Goal: Information Seeking & Learning: Learn about a topic

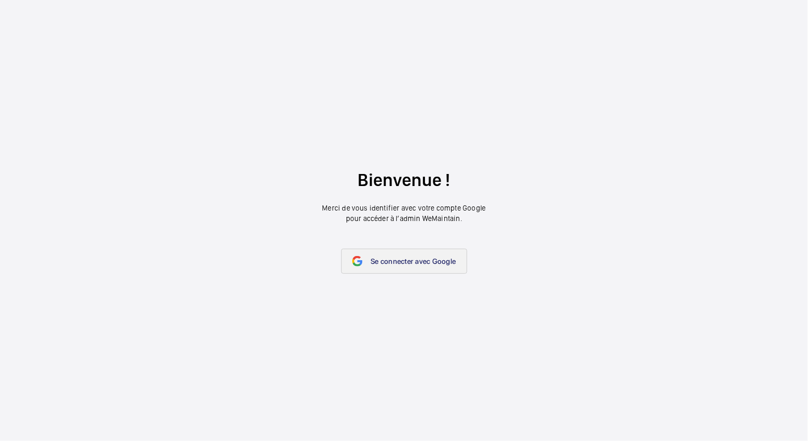
click at [379, 260] on span "Se connecter avec Google" at bounding box center [413, 261] width 85 height 8
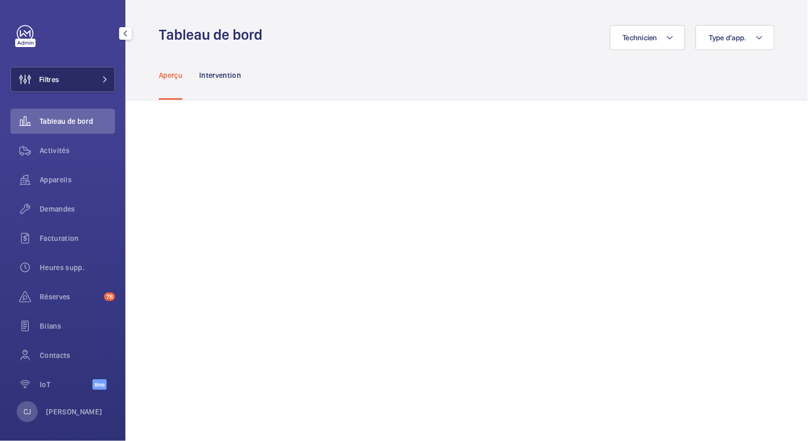
click at [85, 85] on button "Filtres" at bounding box center [62, 79] width 104 height 25
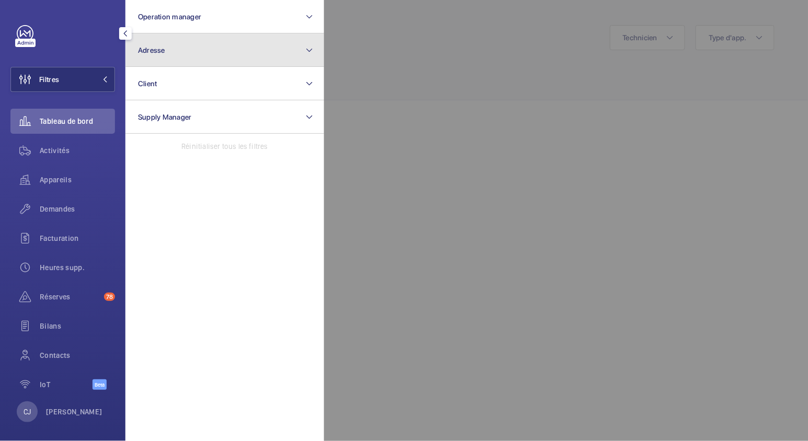
click at [209, 42] on button "Adresse" at bounding box center [224, 49] width 199 height 33
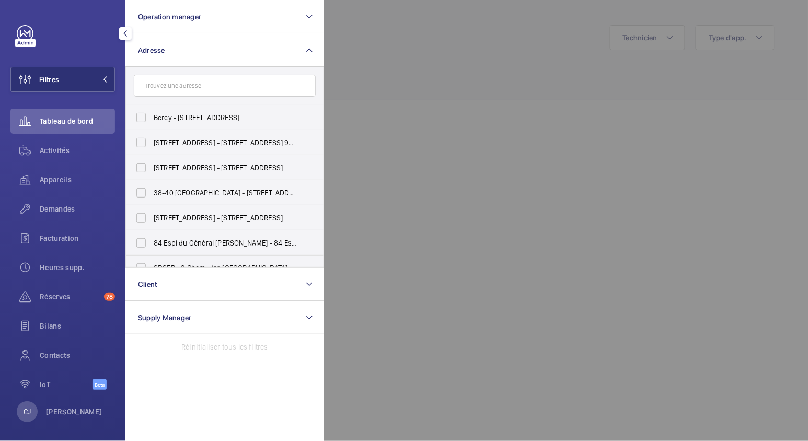
click at [177, 80] on input "text" at bounding box center [225, 86] width 182 height 22
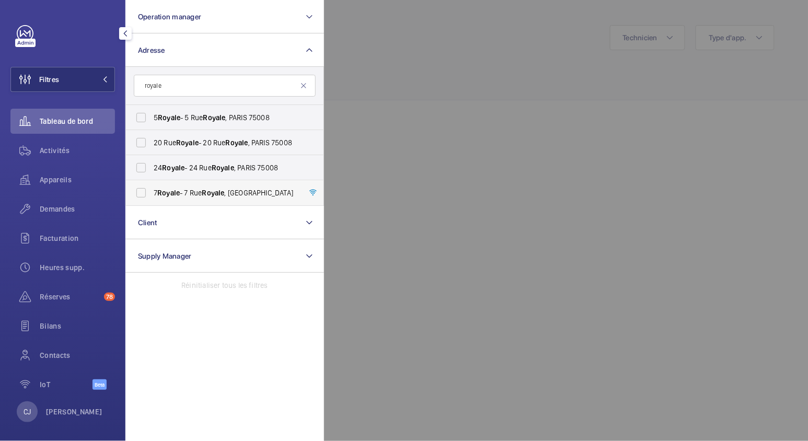
type input "royale"
click at [189, 194] on span "[STREET_ADDRESS]" at bounding box center [226, 193] width 144 height 10
click at [151, 194] on input "[STREET_ADDRESS]" at bounding box center [141, 192] width 21 height 21
checkbox input "true"
click at [365, 141] on div at bounding box center [728, 220] width 808 height 441
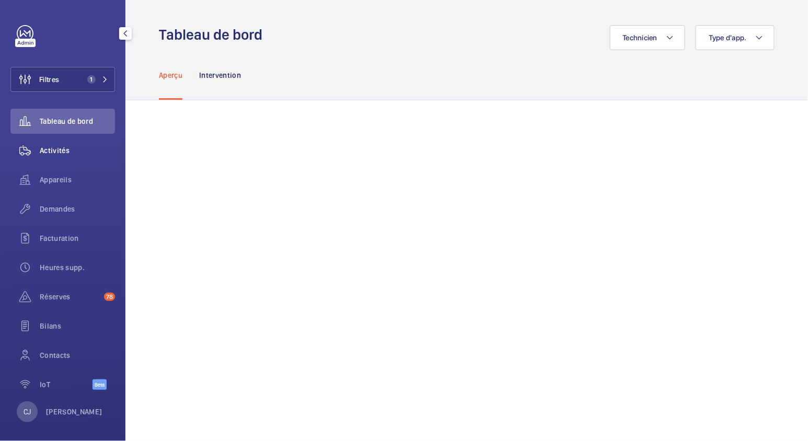
click at [50, 141] on div "Activités" at bounding box center [62, 150] width 104 height 25
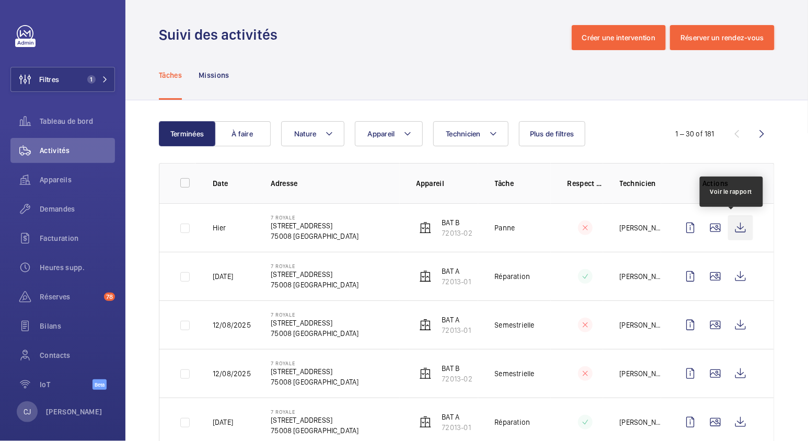
click at [733, 229] on wm-front-icon-button at bounding box center [740, 227] width 25 height 25
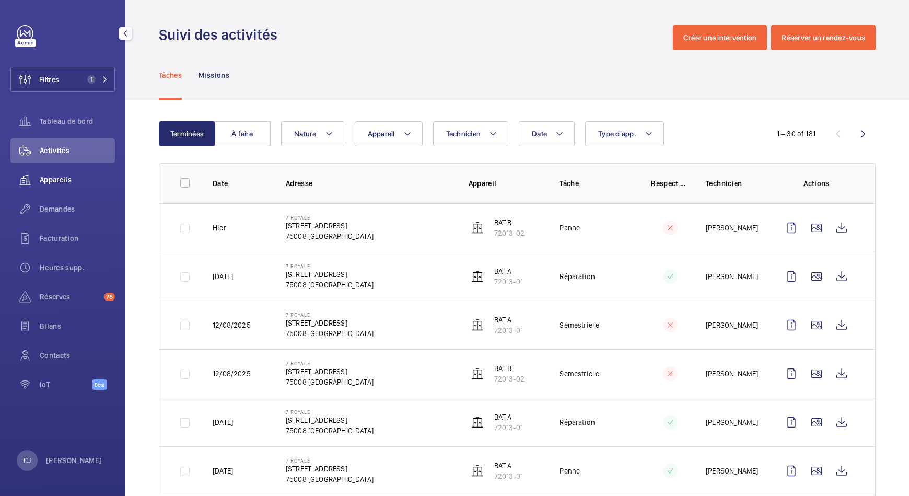
click at [59, 176] on span "Appareils" at bounding box center [77, 179] width 75 height 10
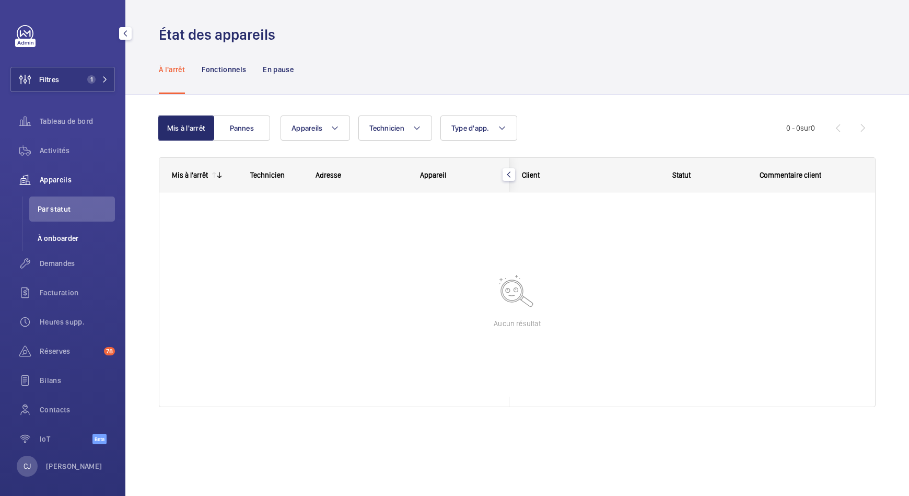
click at [59, 238] on span "À onboarder" at bounding box center [76, 238] width 77 height 10
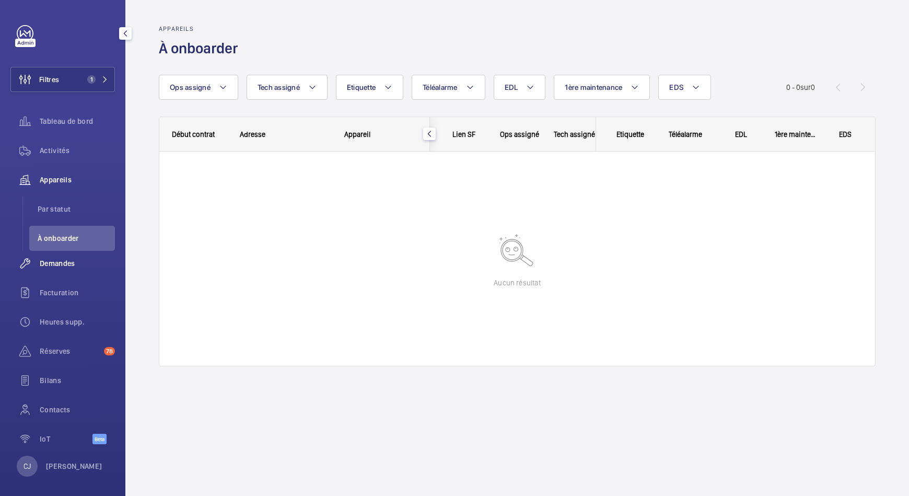
click at [56, 259] on span "Demandes" at bounding box center [77, 263] width 75 height 10
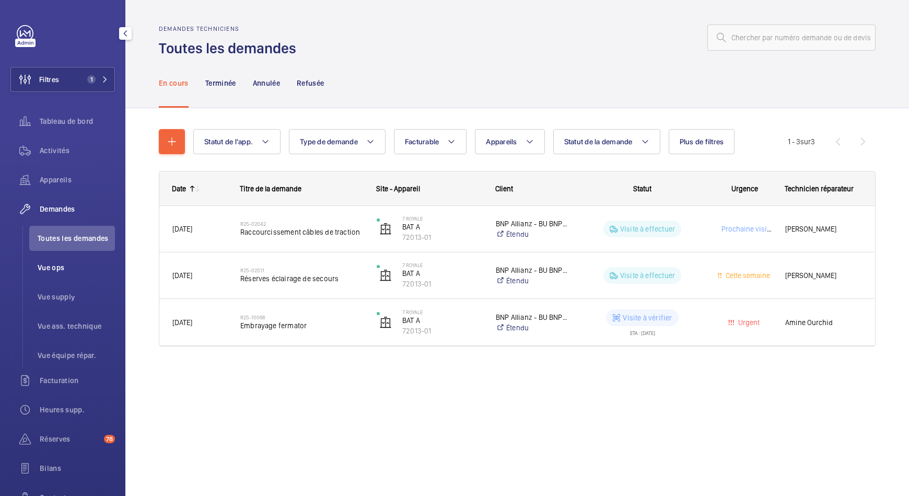
click at [55, 261] on li "Vue ops" at bounding box center [72, 267] width 86 height 25
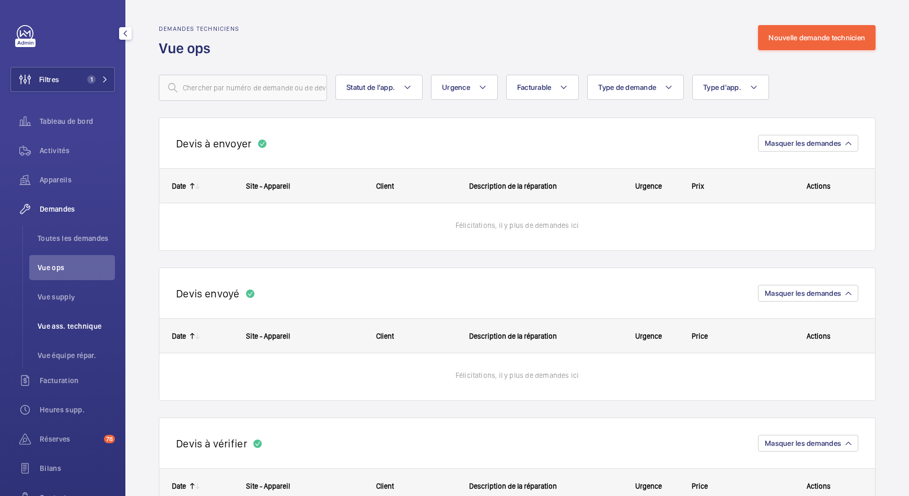
click at [67, 317] on li "Vue ass. technique" at bounding box center [72, 325] width 86 height 25
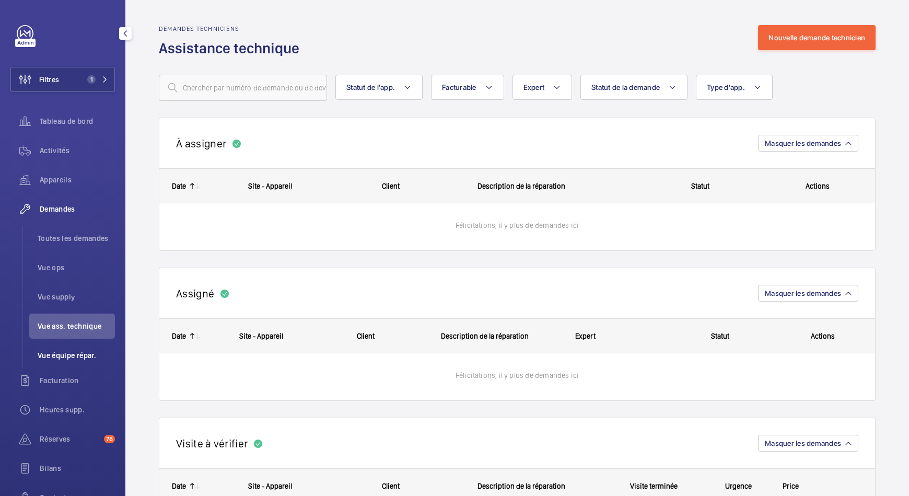
click at [73, 346] on li "Vue équipe répar." at bounding box center [72, 355] width 86 height 25
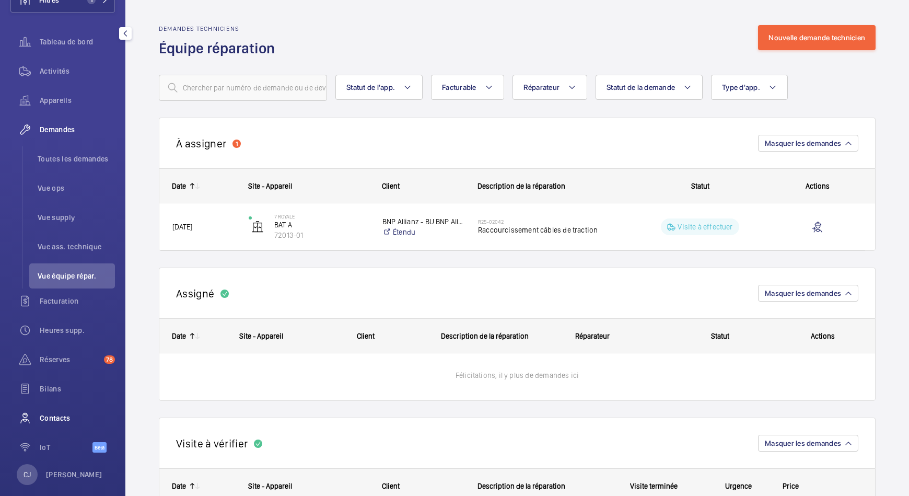
scroll to position [92, 0]
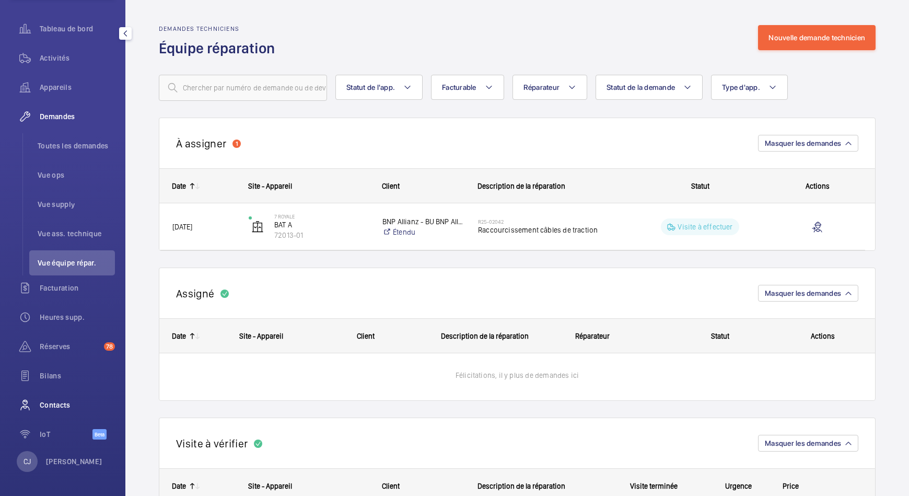
click at [62, 406] on span "Contacts" at bounding box center [77, 405] width 75 height 10
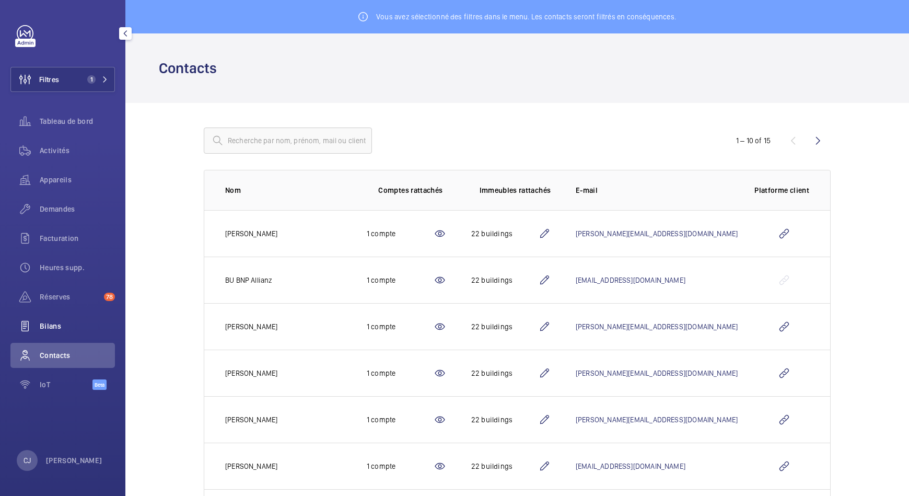
click at [56, 326] on span "Bilans" at bounding box center [77, 326] width 75 height 10
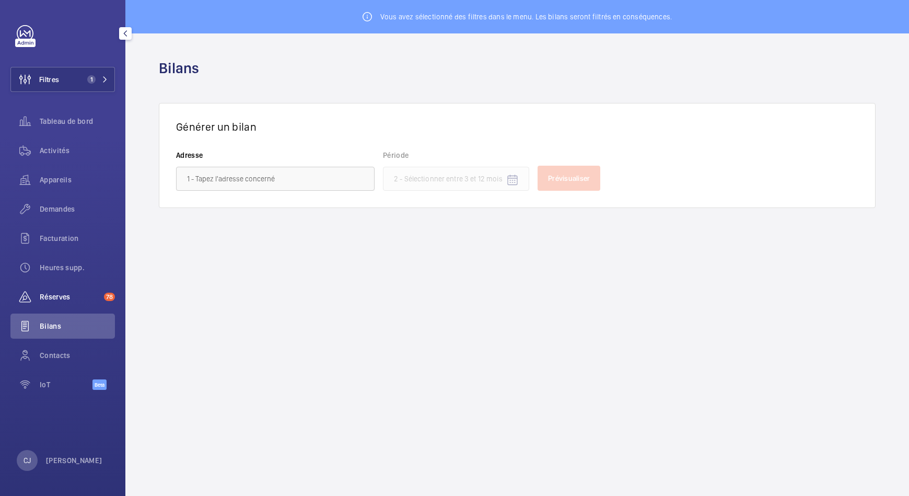
click at [55, 299] on span "Réserves" at bounding box center [70, 296] width 60 height 10
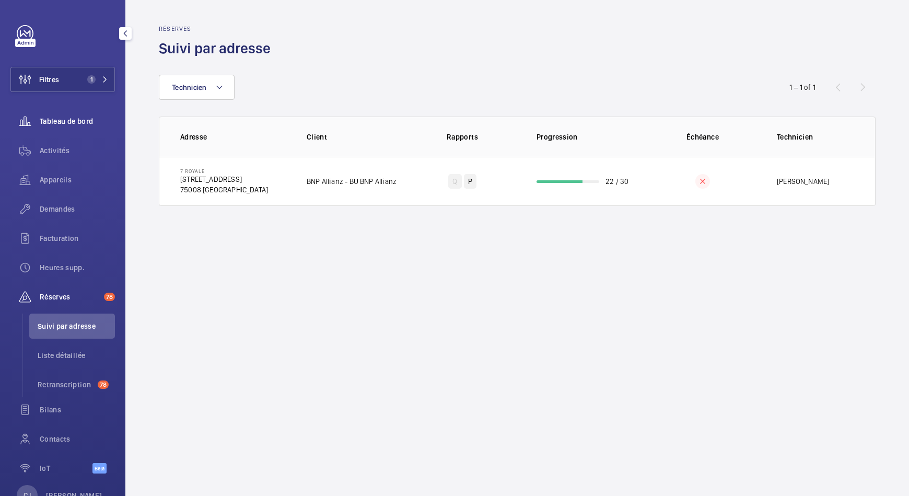
click at [54, 117] on span "Tableau de bord" at bounding box center [77, 121] width 75 height 10
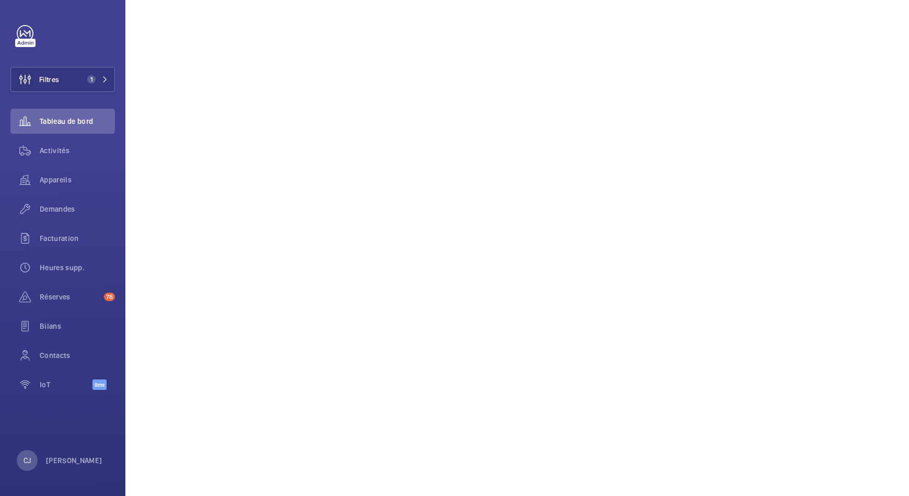
scroll to position [583, 0]
click at [59, 141] on div "Activités" at bounding box center [62, 150] width 104 height 25
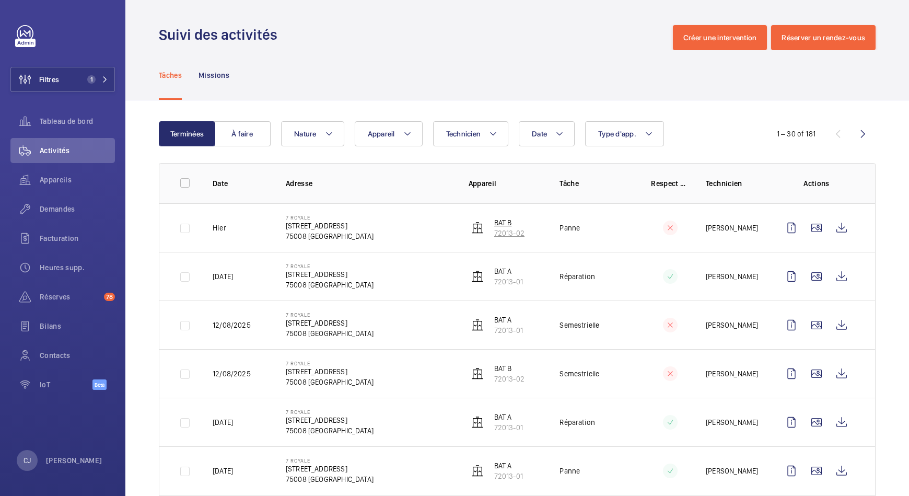
click at [497, 225] on p "BAT B" at bounding box center [509, 222] width 30 height 10
